Goal: Information Seeking & Learning: Learn about a topic

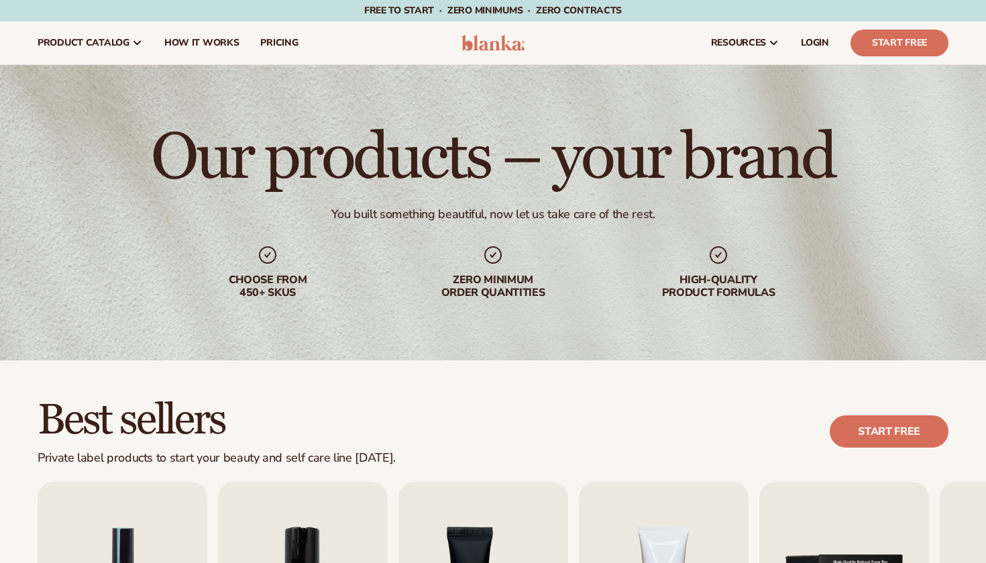
scroll to position [392, 0]
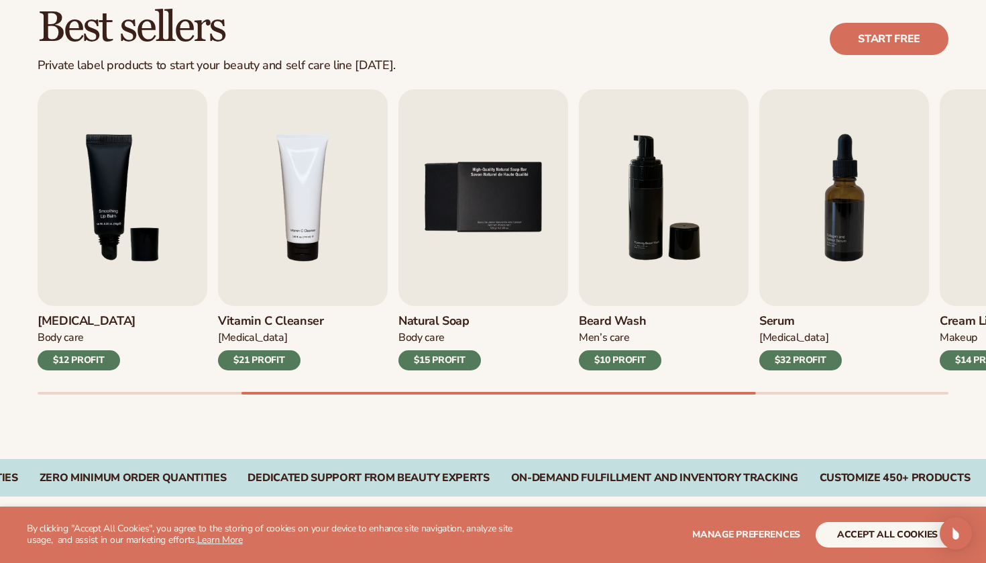
click at [303, 314] on div "Vitamin C Cleanser Skin Care $21 PROFIT" at bounding box center [303, 338] width 170 height 64
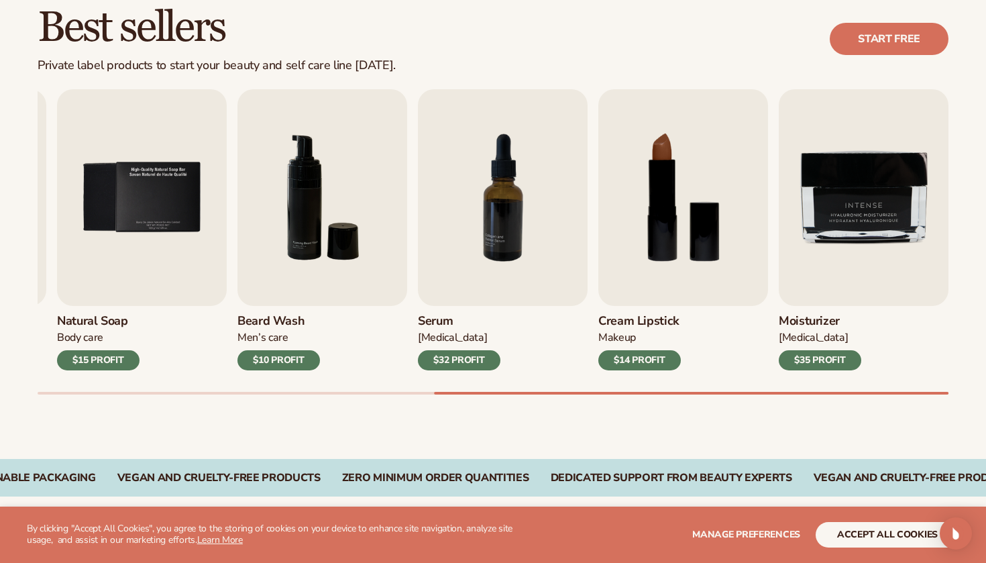
click at [453, 479] on div "ZERO MINIMUM ORDER QUANTITIES" at bounding box center [435, 477] width 187 height 13
click at [565, 479] on div "DEDICATED SUPPORT FROM BEAUTY EXPERTS" at bounding box center [671, 477] width 241 height 13
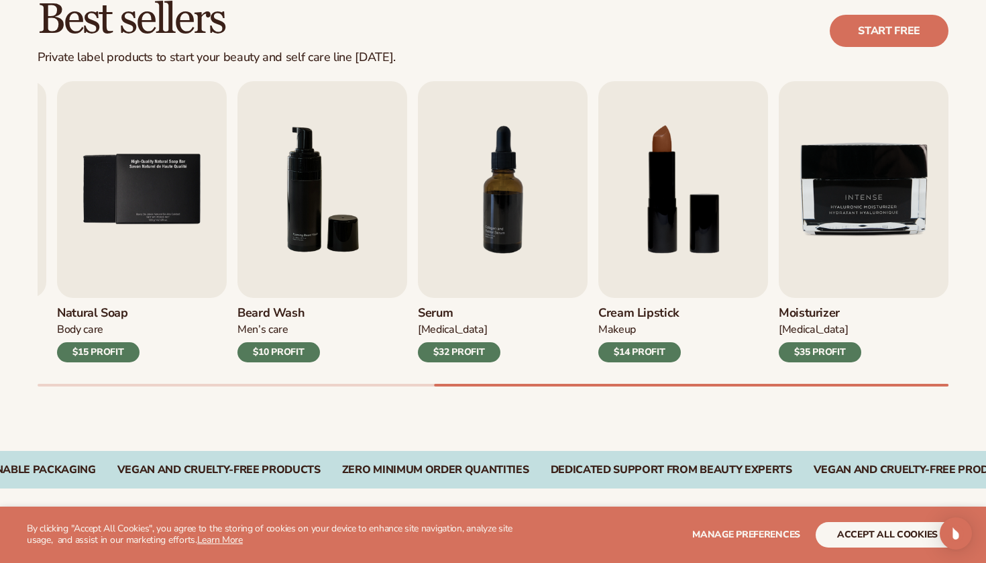
scroll to position [400, 0]
click at [852, 528] on button "accept all cookies" at bounding box center [886, 534] width 143 height 25
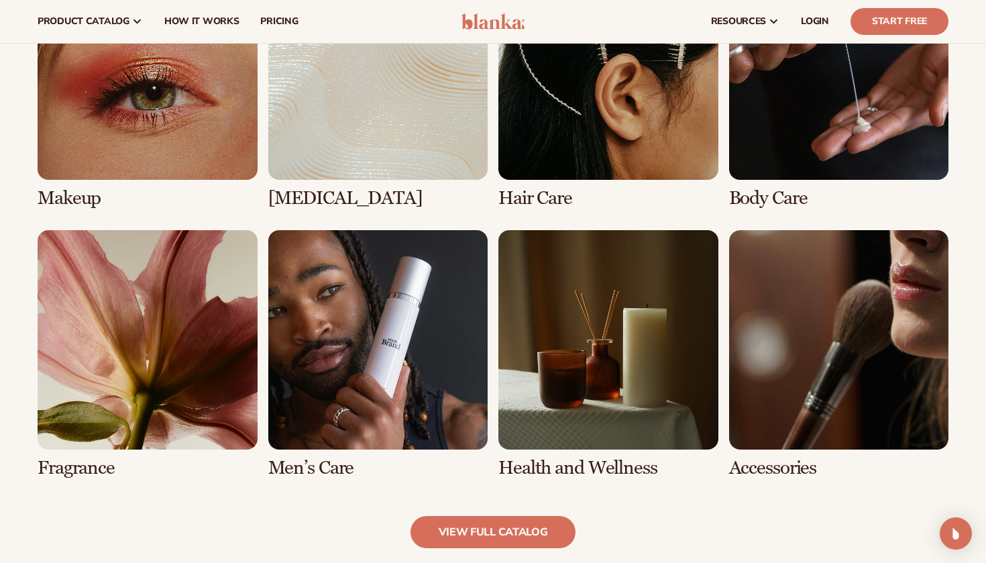
scroll to position [1041, 0]
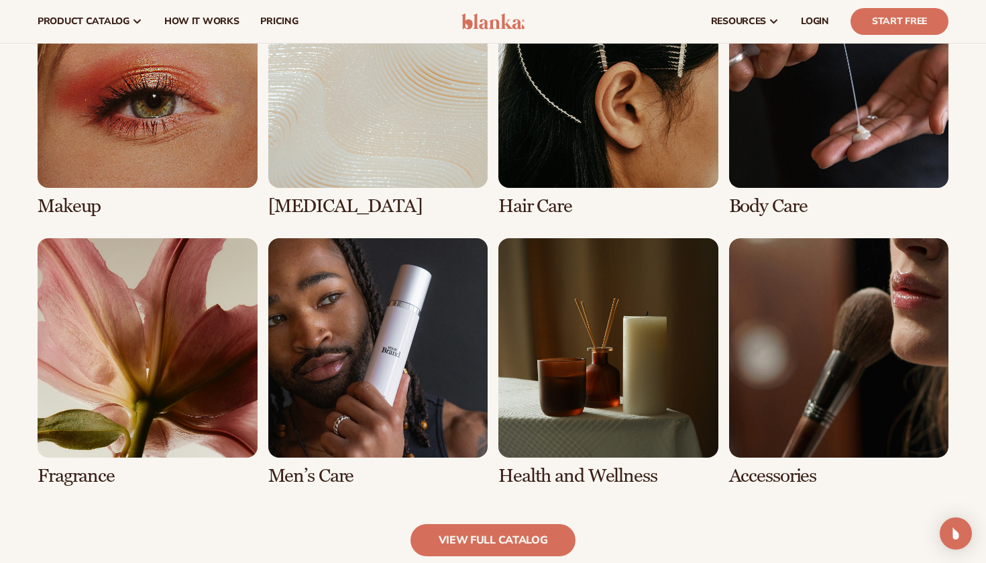
click at [348, 355] on link "6 / 8" at bounding box center [378, 362] width 220 height 248
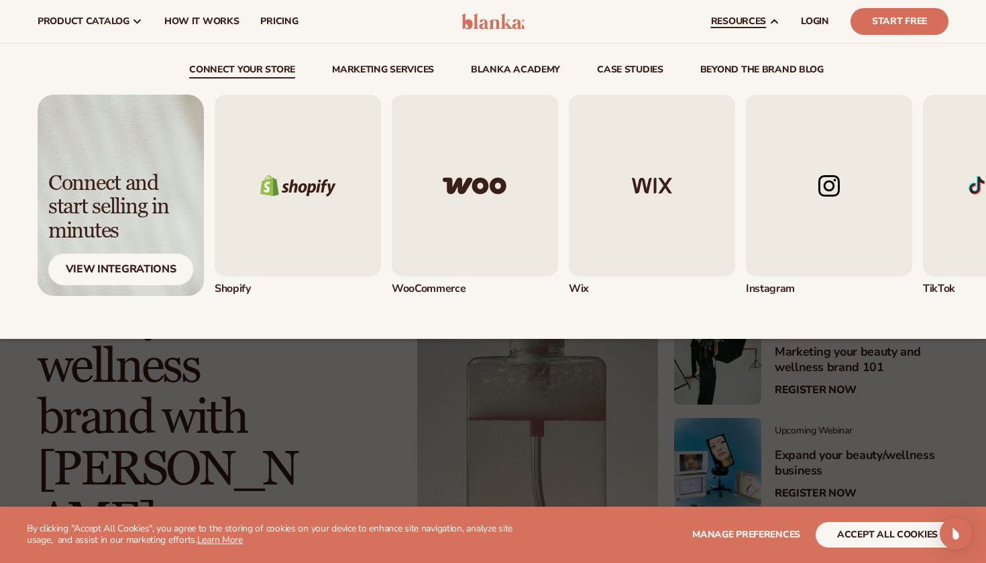
scroll to position [102, 0]
click at [331, 216] on img "1 / 5" at bounding box center [298, 186] width 166 height 182
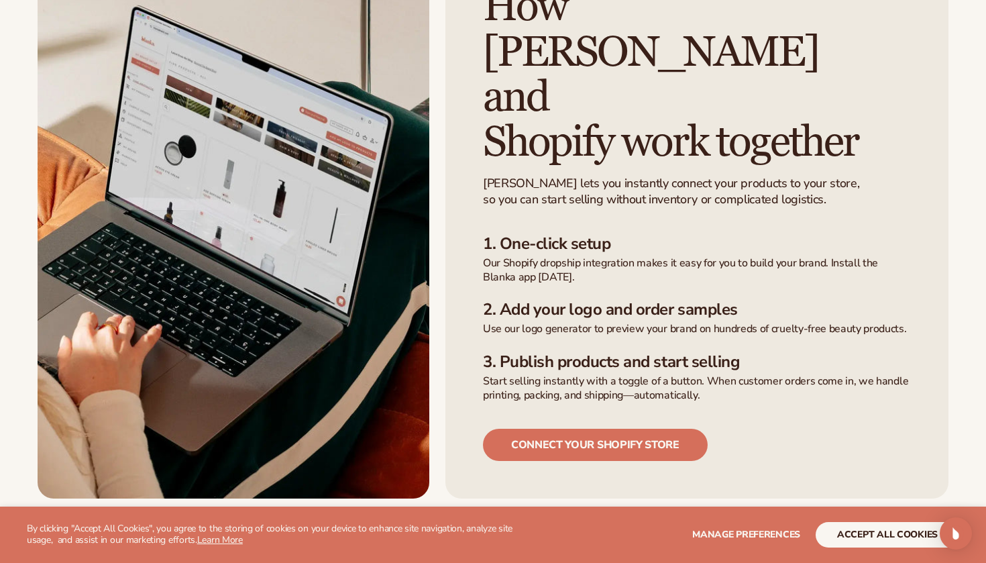
scroll to position [376, 0]
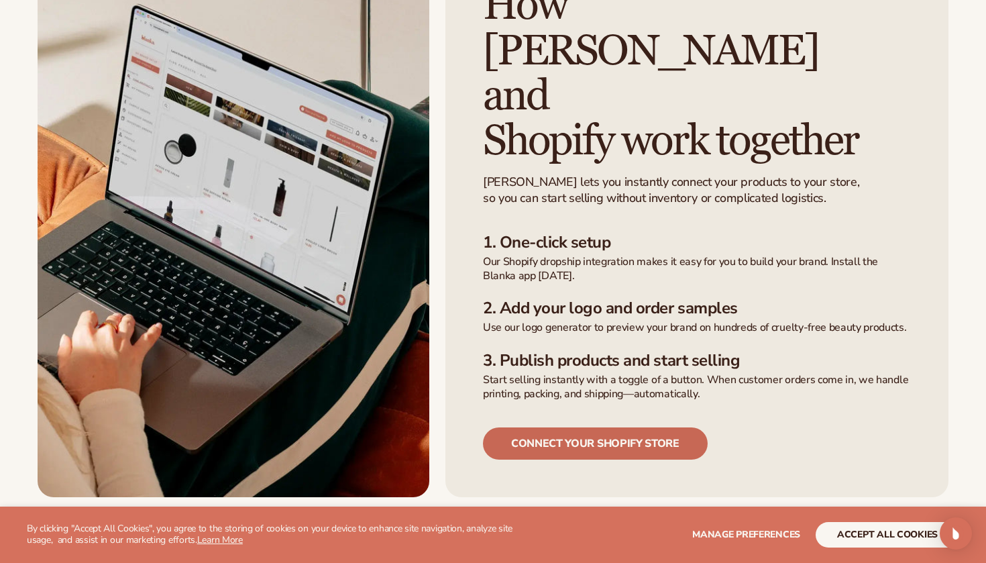
click at [591, 427] on link "Connect your shopify store" at bounding box center [595, 443] width 225 height 32
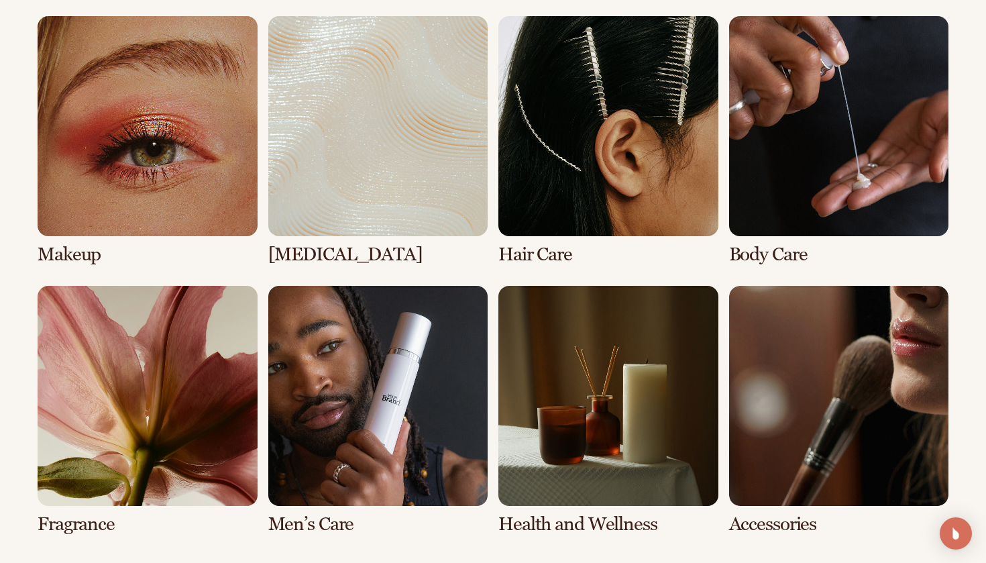
scroll to position [1015, 0]
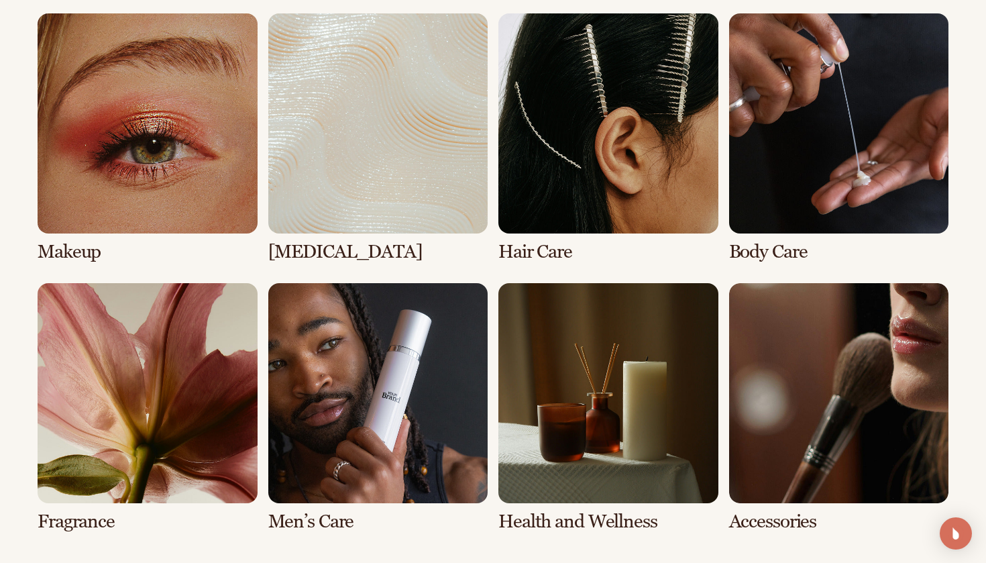
click at [331, 399] on link "6 / 8" at bounding box center [378, 407] width 220 height 248
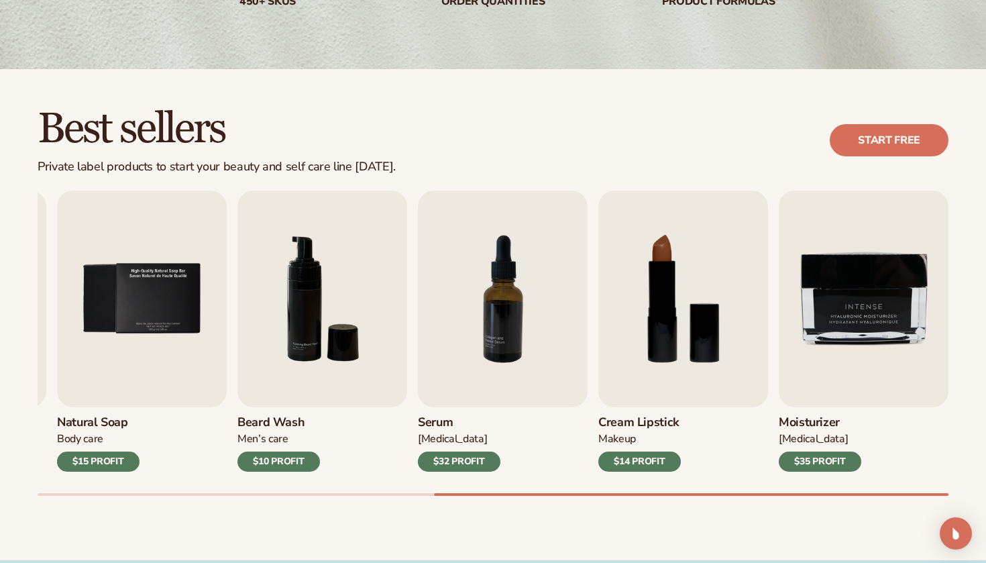
scroll to position [292, 0]
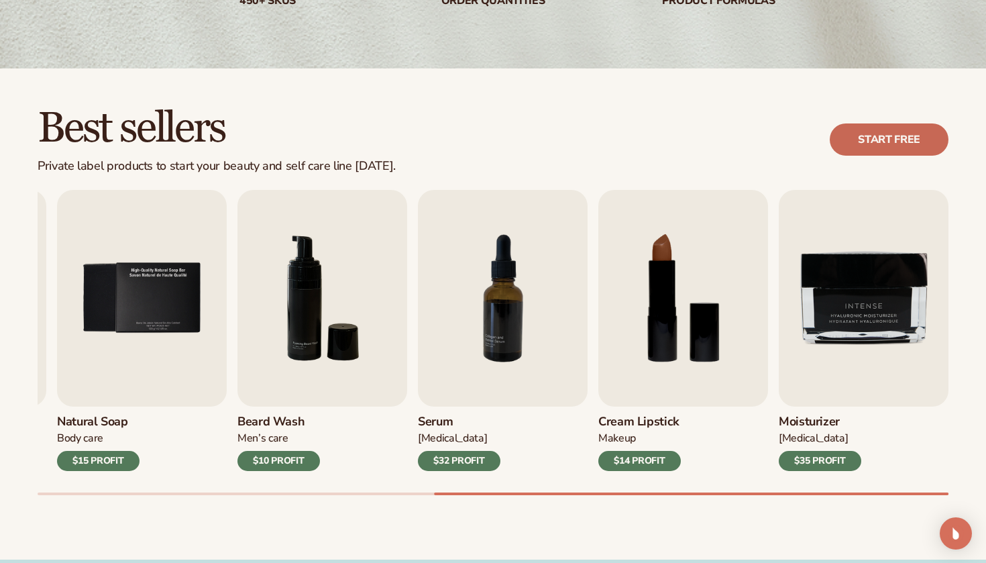
click at [849, 136] on link "Start free" at bounding box center [888, 139] width 119 height 32
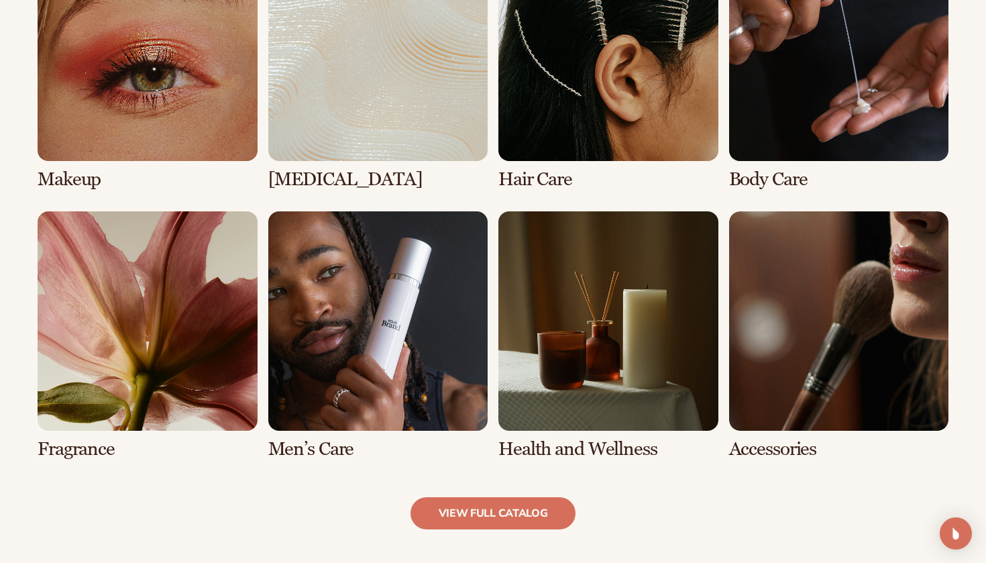
scroll to position [1118, 0]
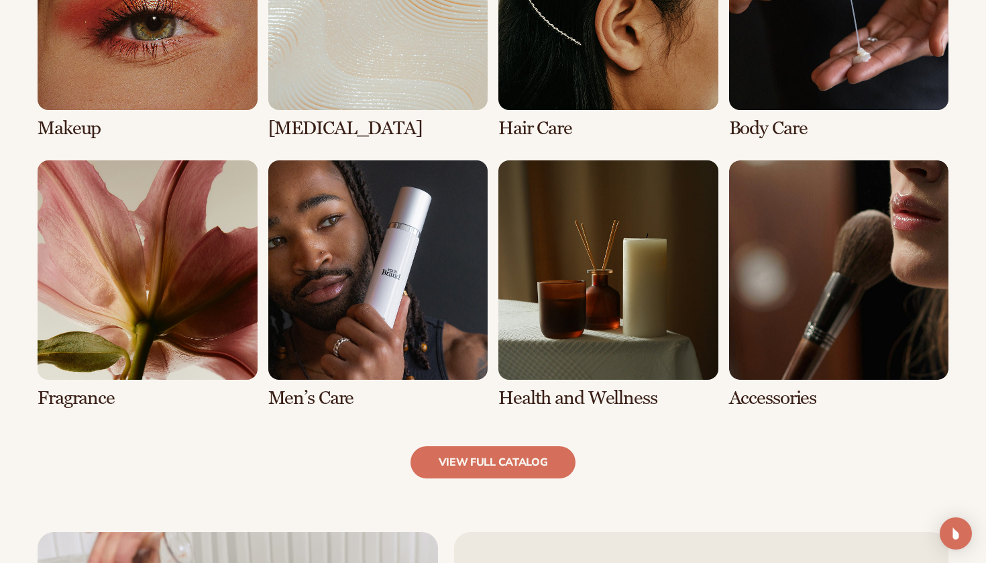
click at [545, 292] on link "7 / 8" at bounding box center [608, 284] width 220 height 248
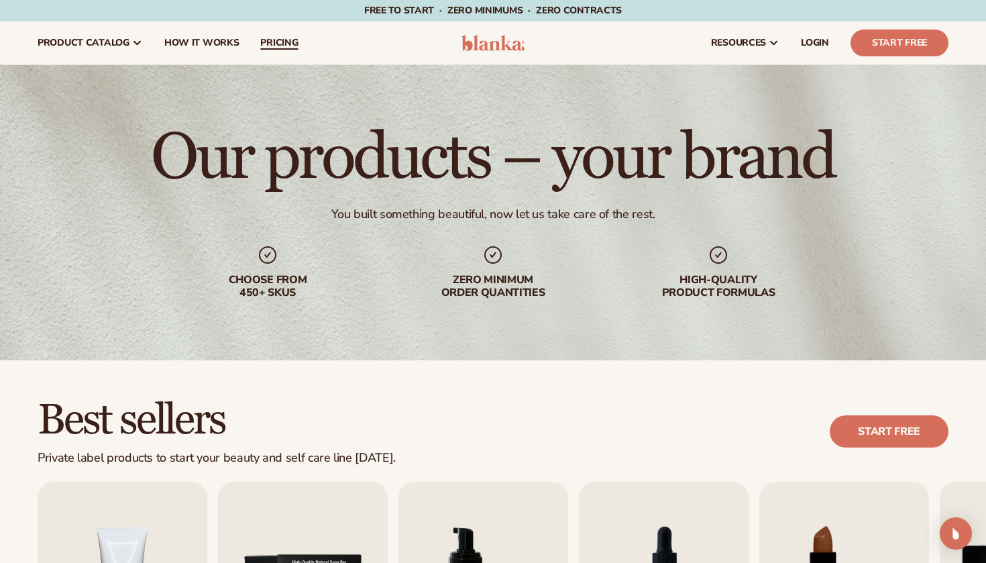
click at [276, 52] on link "pricing" at bounding box center [278, 42] width 59 height 43
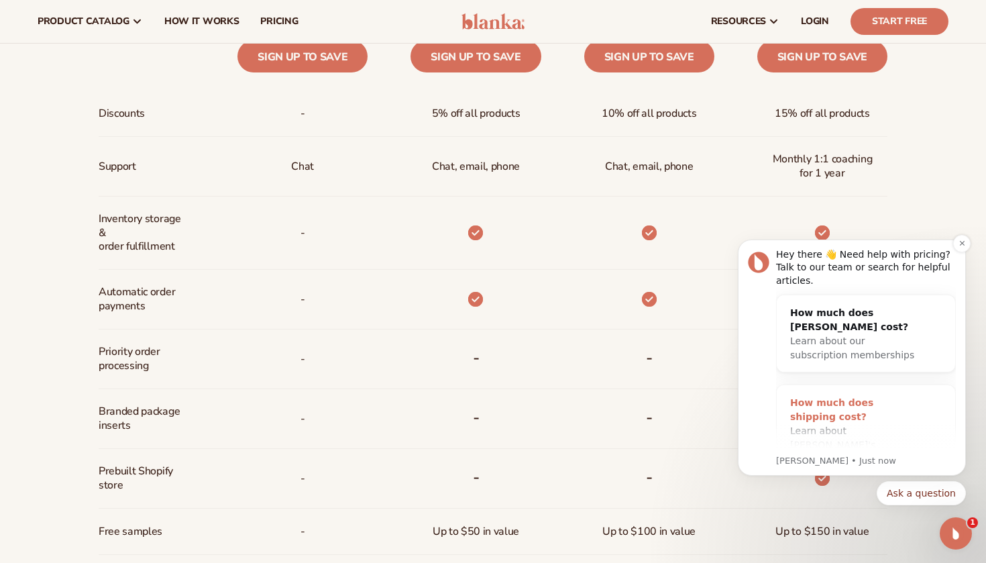
scroll to position [642, 0]
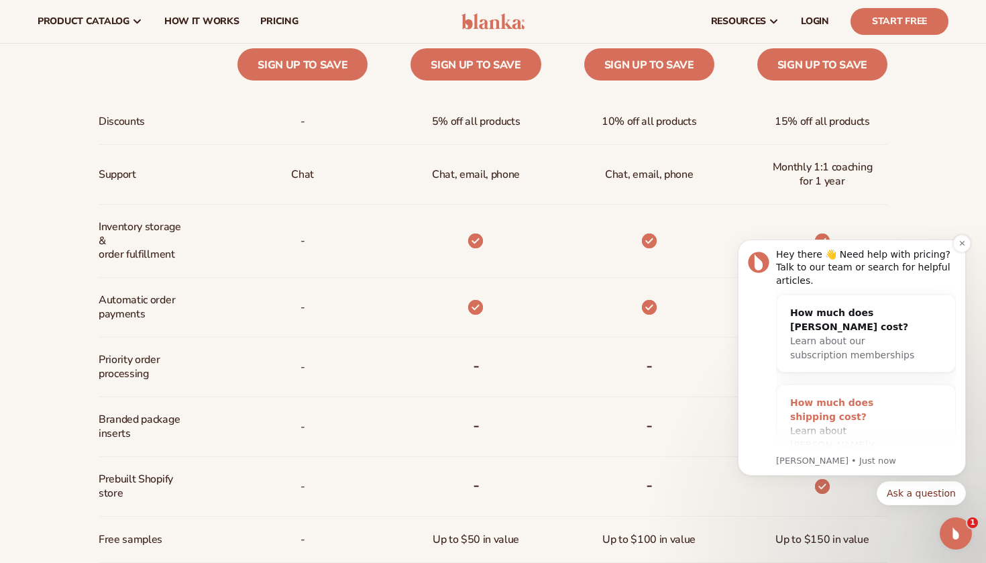
click at [819, 400] on div "How much does shipping cost?" at bounding box center [852, 410] width 125 height 28
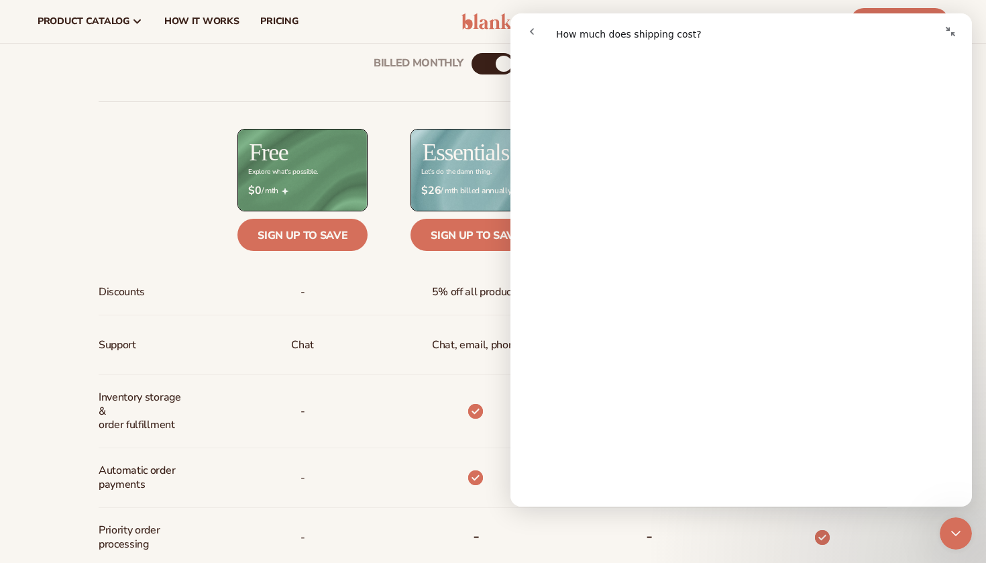
scroll to position [1231, 0]
click at [211, 161] on div "Free Explore what's possible." at bounding box center [280, 170] width 173 height 82
click at [528, 33] on icon "go back" at bounding box center [531, 31] width 11 height 11
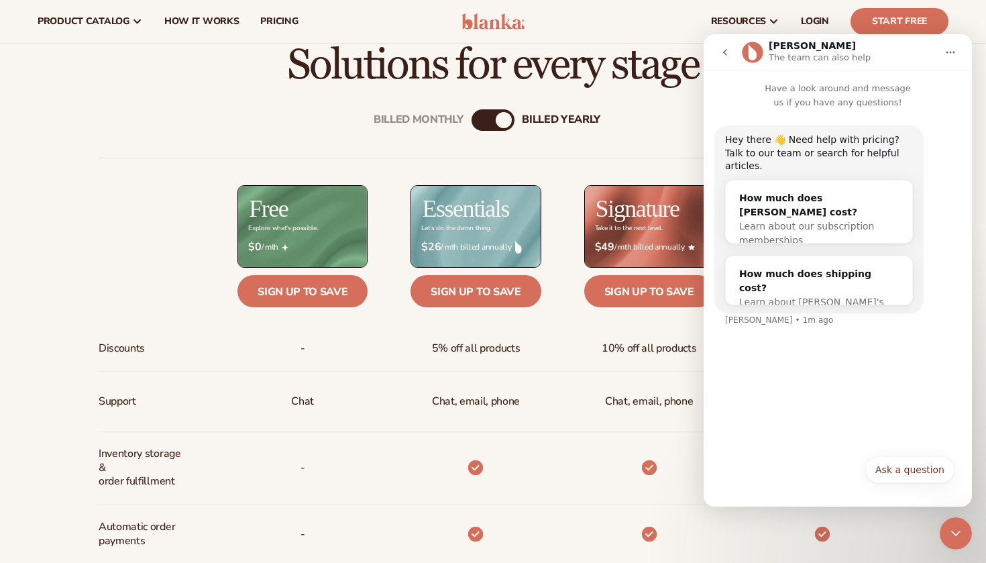
click at [457, 245] on span "$26 / mth billed annually" at bounding box center [475, 247] width 109 height 13
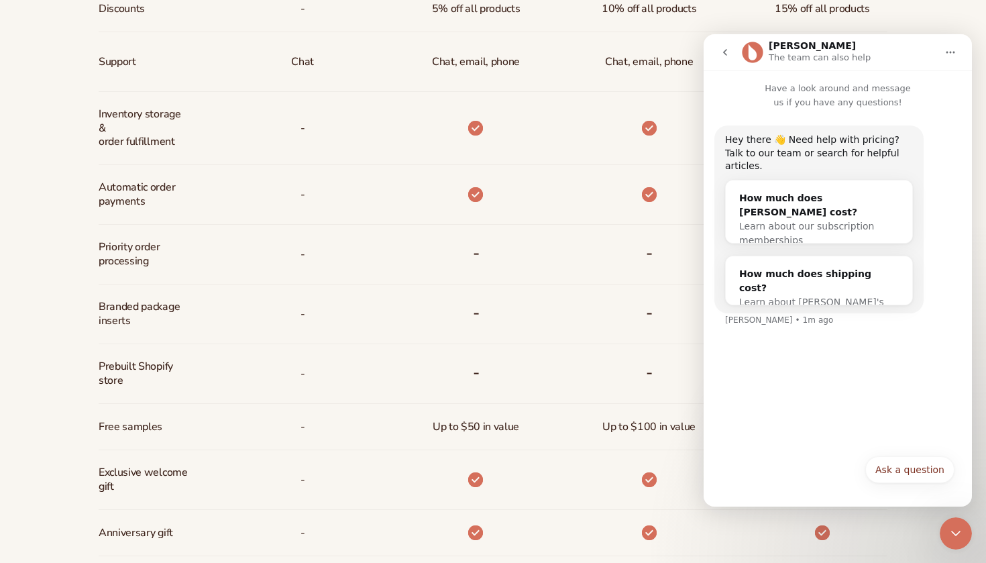
scroll to position [771, 0]
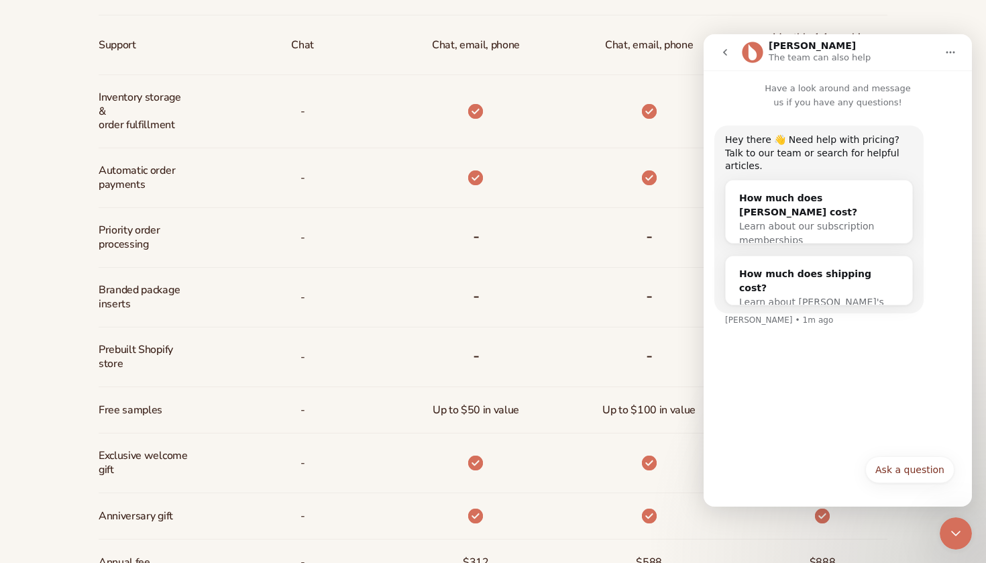
click at [726, 54] on icon "go back" at bounding box center [725, 52] width 4 height 7
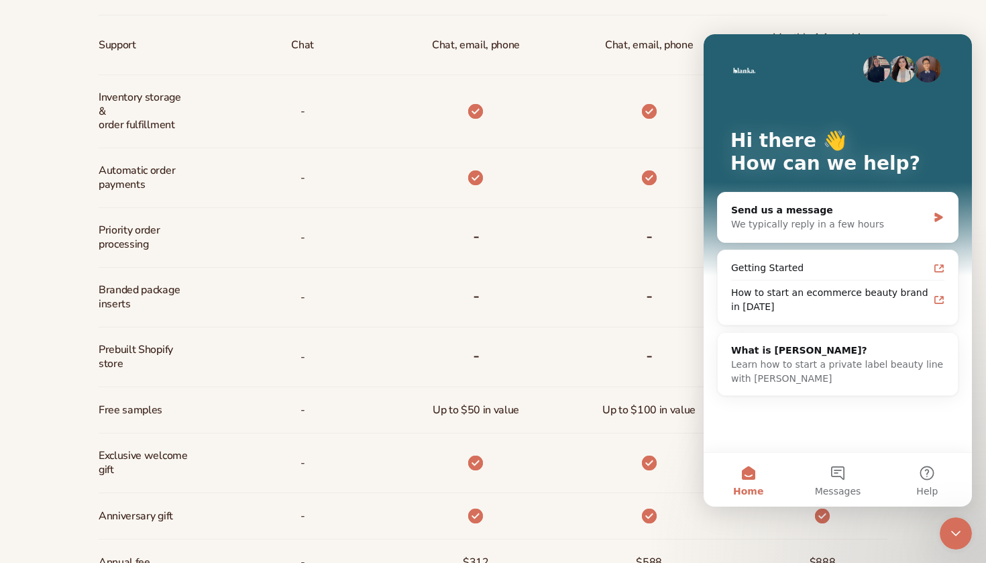
click at [901, 545] on div "Billed Monthly billed Yearly Billed Monthly billed Yearly Discounts Support Inv…" at bounding box center [493, 177] width 864 height 890
click at [954, 536] on icon "Close Intercom Messenger" at bounding box center [955, 533] width 16 height 16
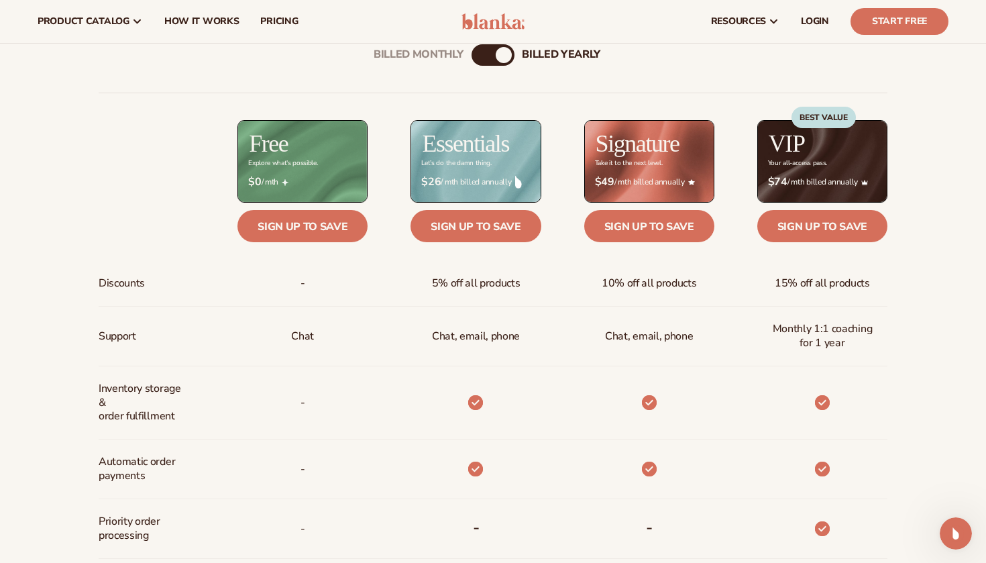
scroll to position [479, 0]
click at [327, 229] on link "Sign up to save" at bounding box center [302, 227] width 130 height 32
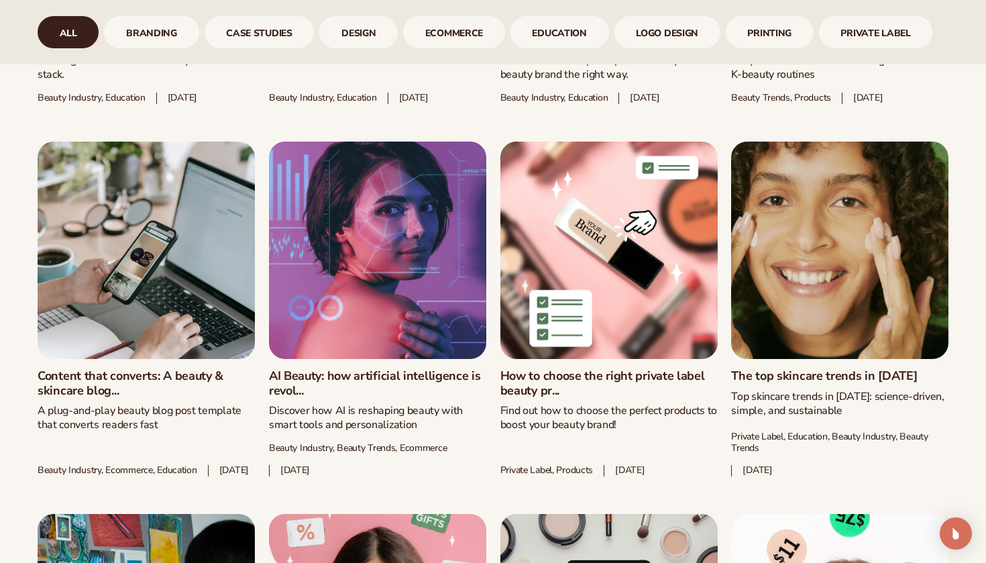
scroll to position [1351, 0]
click at [400, 374] on link "AI Beauty: how artificial intelligence is revol..." at bounding box center [377, 382] width 217 height 29
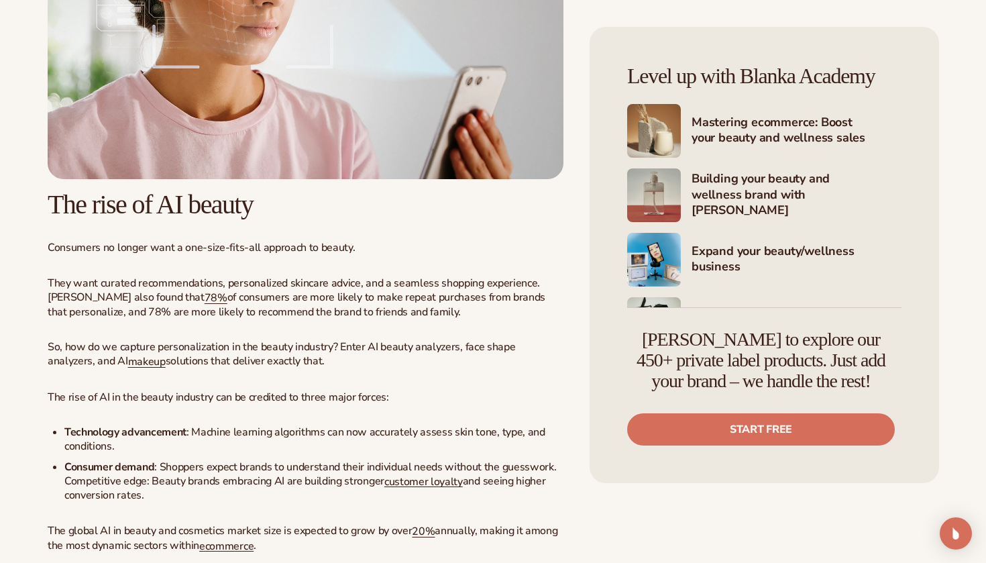
scroll to position [934, 0]
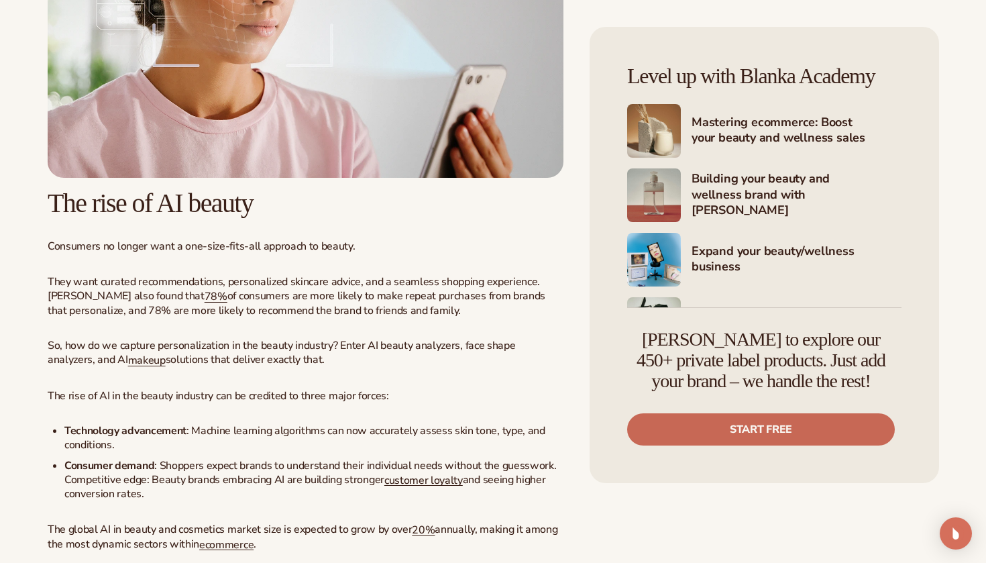
click at [669, 428] on link "Start free" at bounding box center [761, 429] width 268 height 32
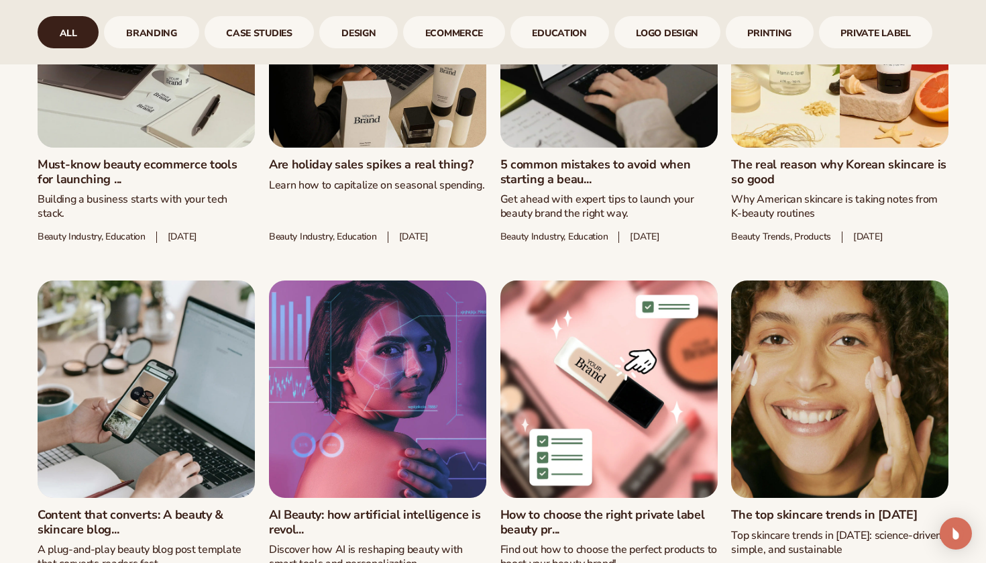
scroll to position [1265, 0]
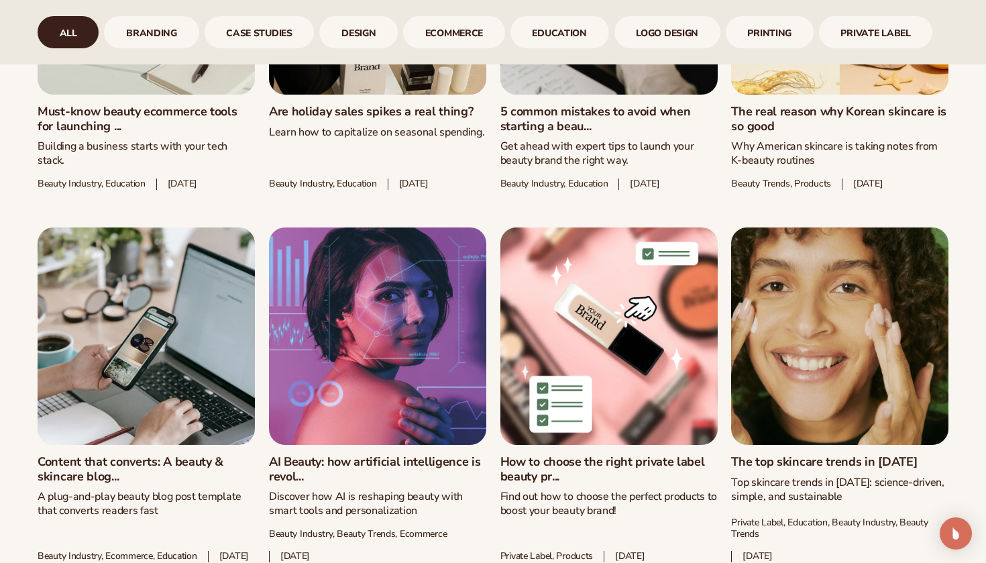
click at [384, 455] on link "AI Beauty: how artificial intelligence is revol..." at bounding box center [377, 469] width 217 height 29
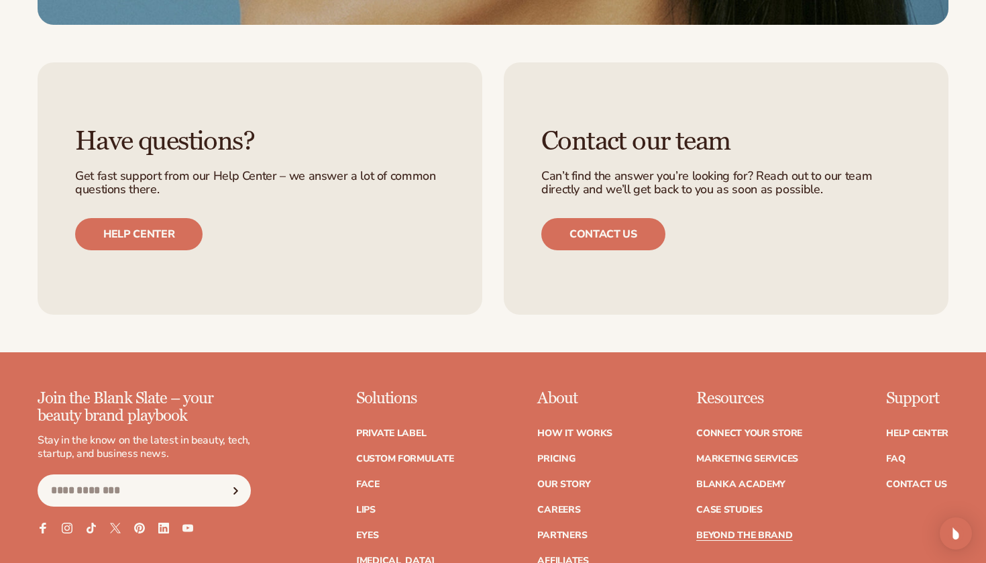
scroll to position [6238, 0]
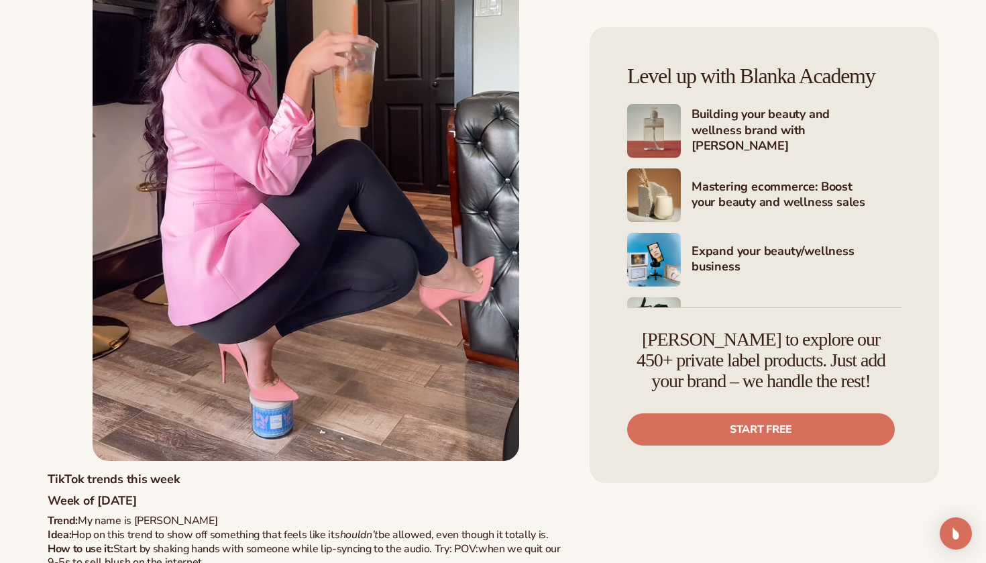
scroll to position [8708, 0]
